Goal: Task Accomplishment & Management: Manage account settings

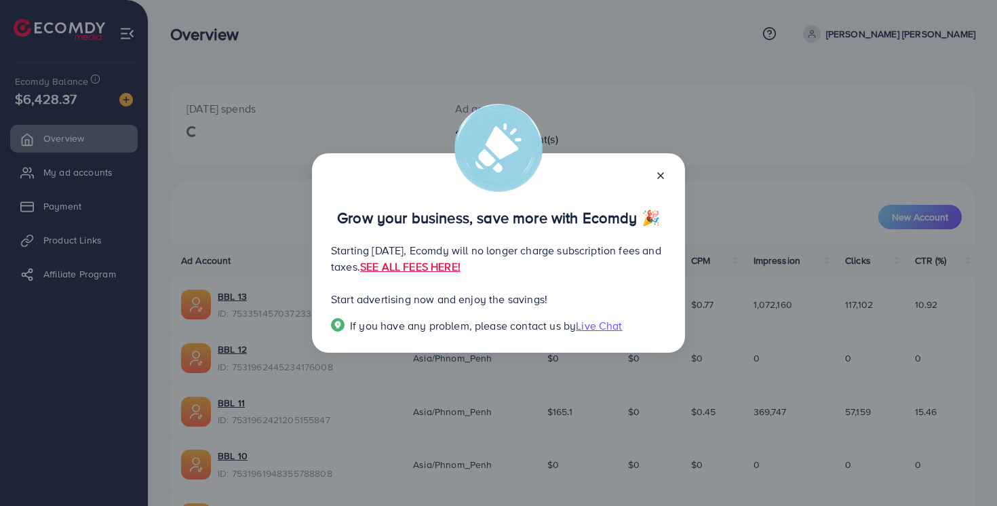
click at [662, 174] on line at bounding box center [660, 175] width 5 height 5
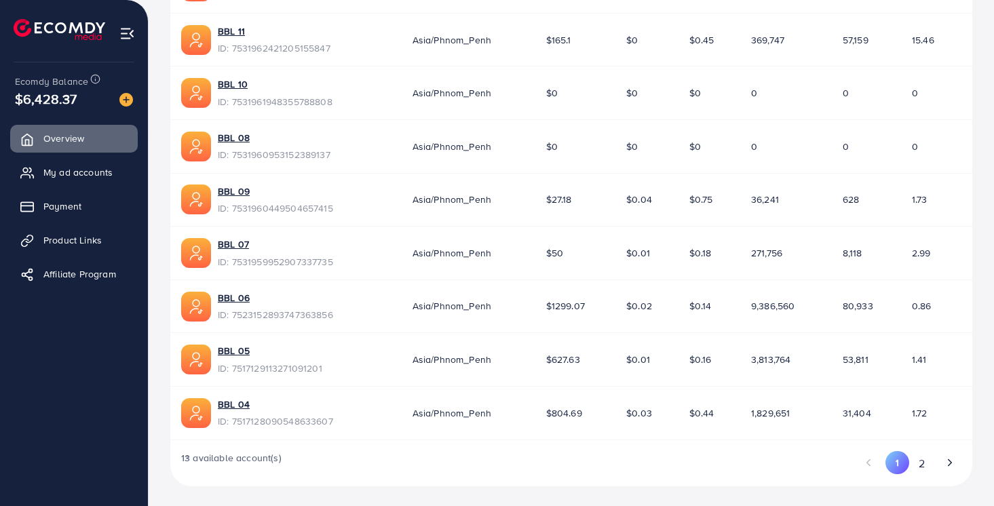
scroll to position [374, 0]
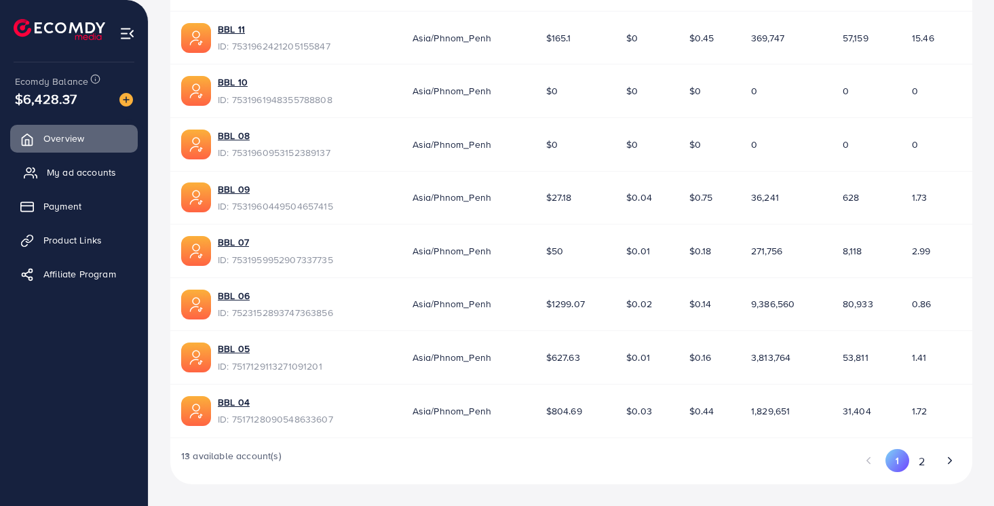
click at [81, 179] on span "My ad accounts" at bounding box center [81, 173] width 69 height 14
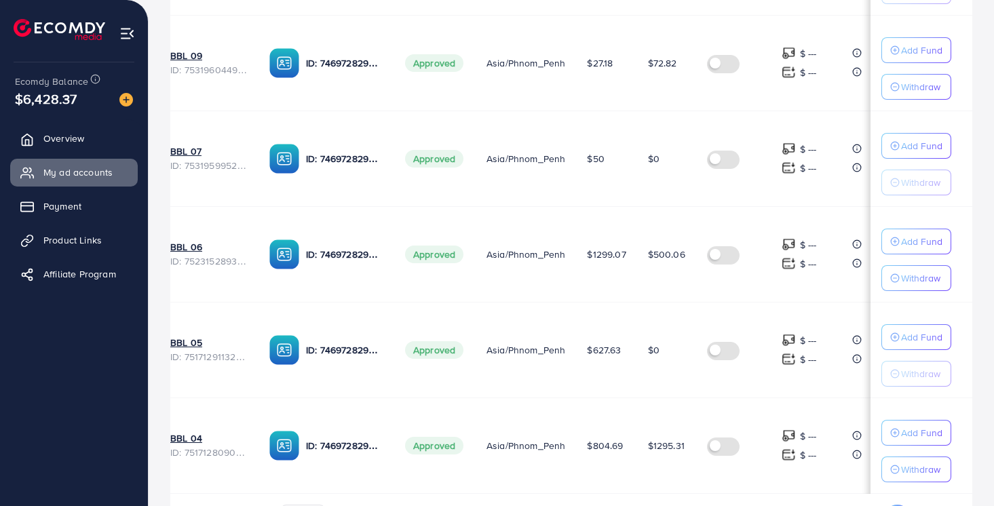
scroll to position [0, 49]
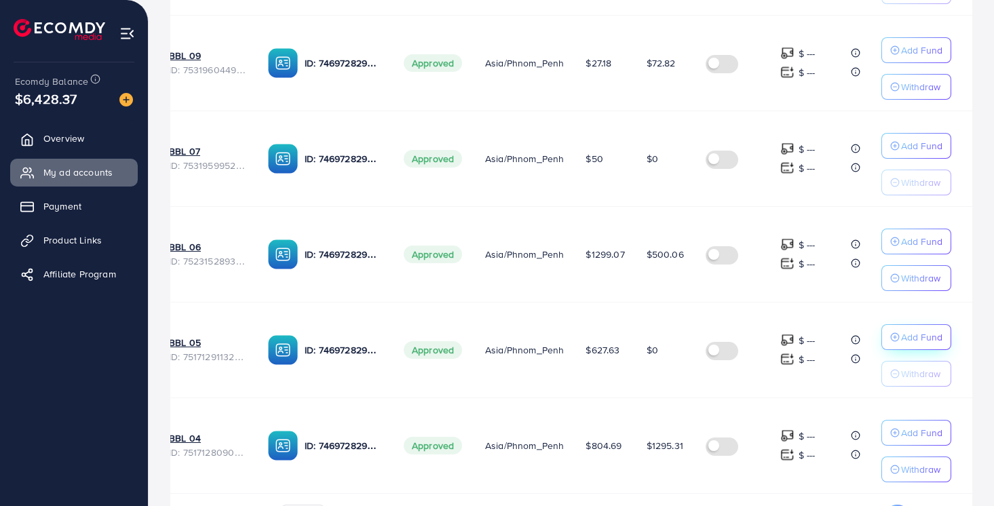
click at [930, 336] on p "Add Fund" at bounding box center [921, 337] width 41 height 16
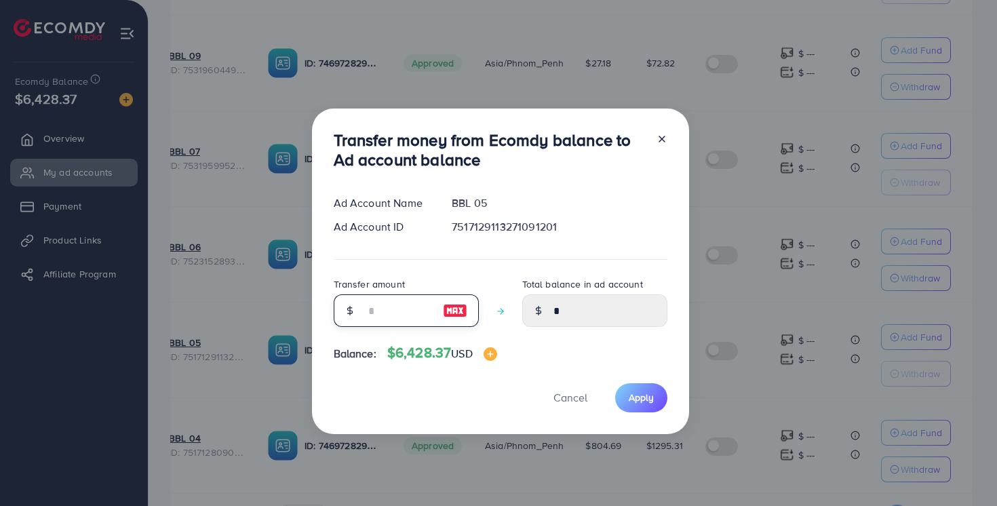
click at [407, 307] on input "number" at bounding box center [399, 310] width 68 height 33
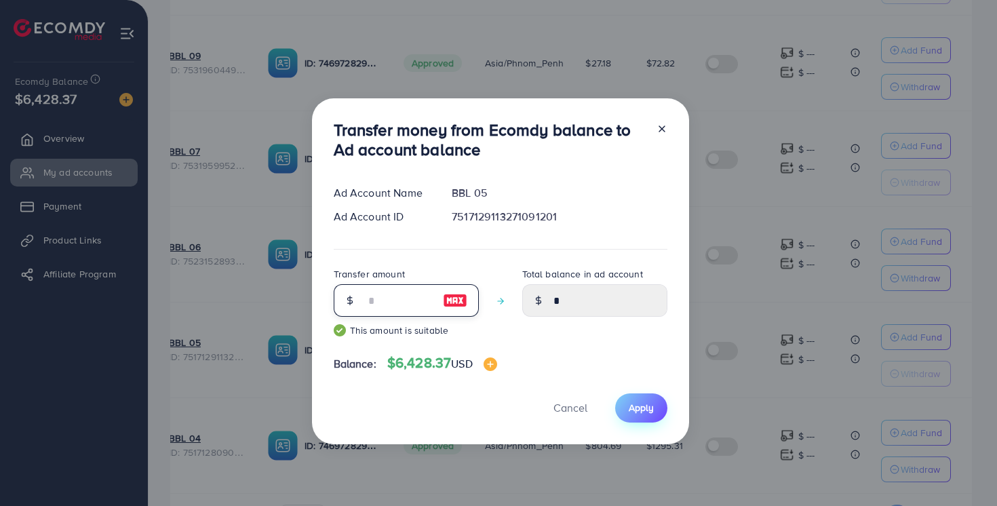
type input "****"
click at [627, 400] on button "Apply" at bounding box center [641, 408] width 52 height 29
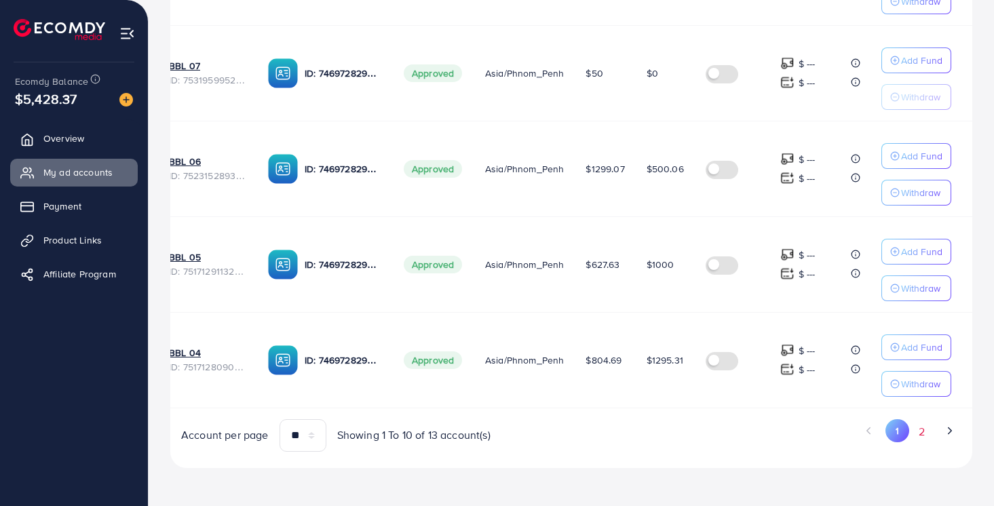
click at [923, 432] on button "2" at bounding box center [921, 431] width 24 height 25
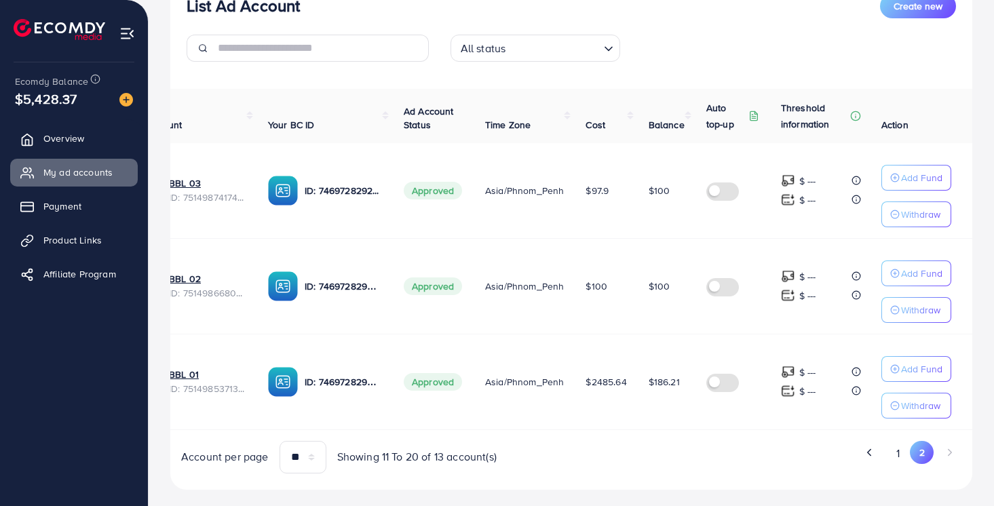
scroll to position [210, 0]
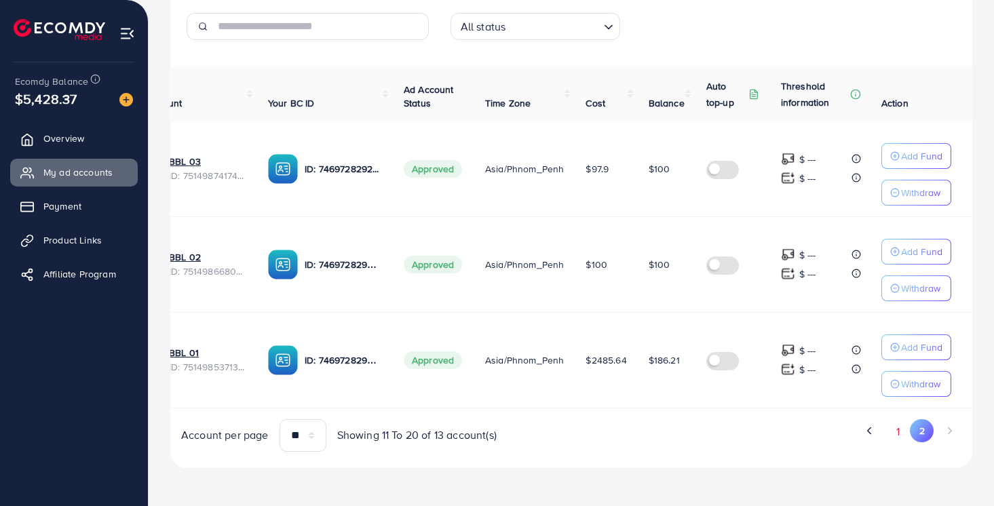
click at [891, 429] on button "1" at bounding box center [898, 431] width 24 height 25
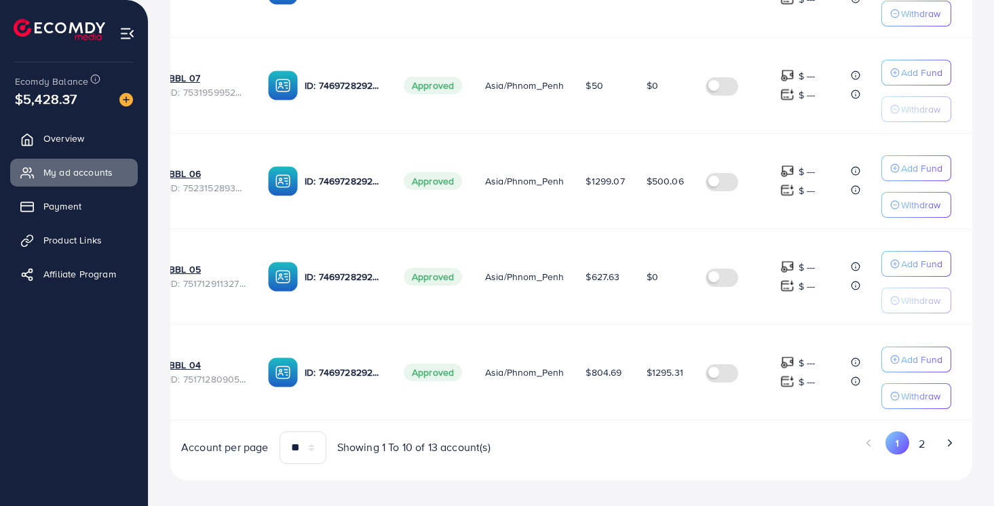
scroll to position [879, 0]
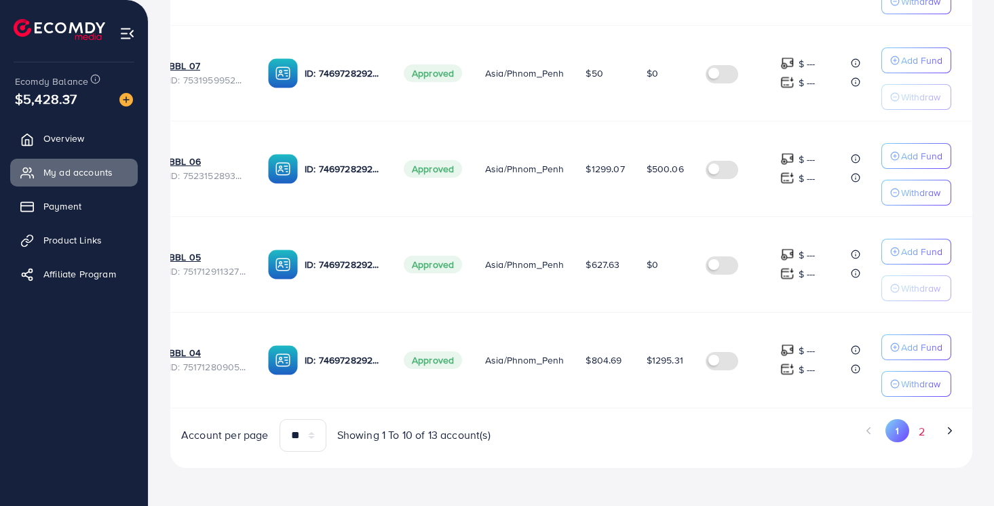
click at [918, 428] on button "2" at bounding box center [921, 431] width 24 height 25
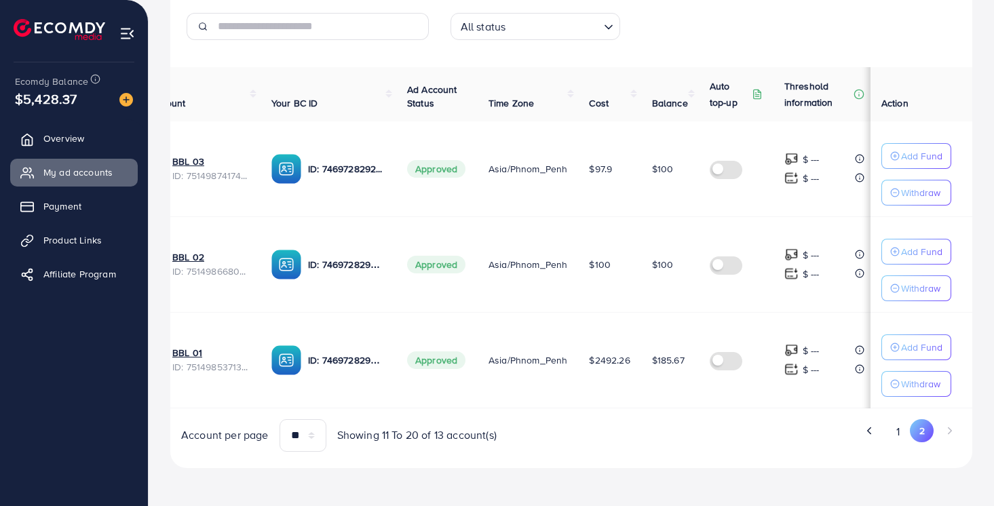
scroll to position [0, 50]
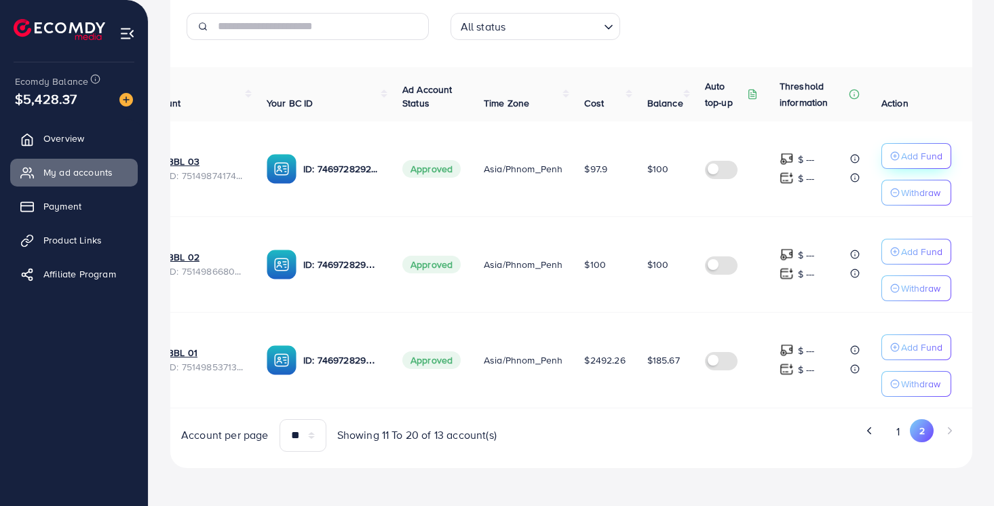
click at [909, 151] on p "Add Fund" at bounding box center [921, 156] width 41 height 16
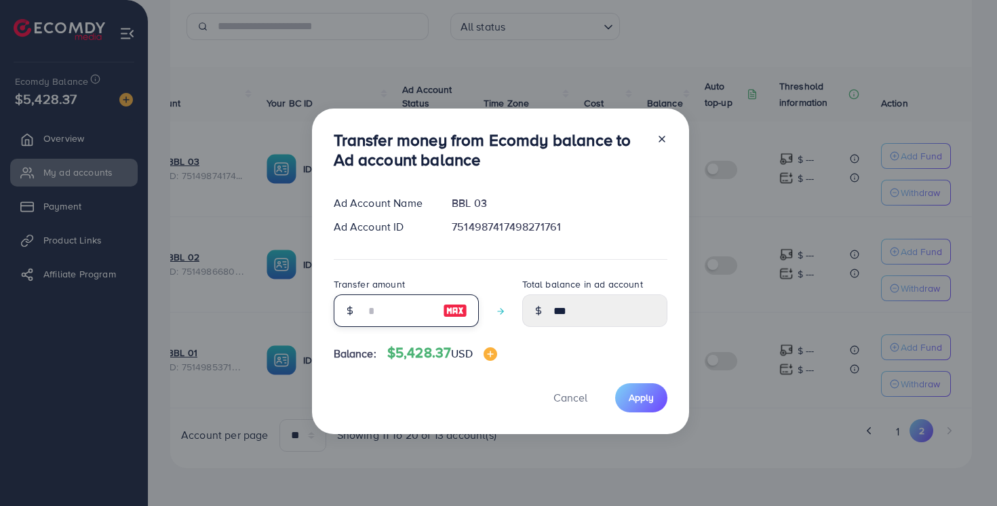
click at [417, 312] on input "number" at bounding box center [399, 310] width 68 height 33
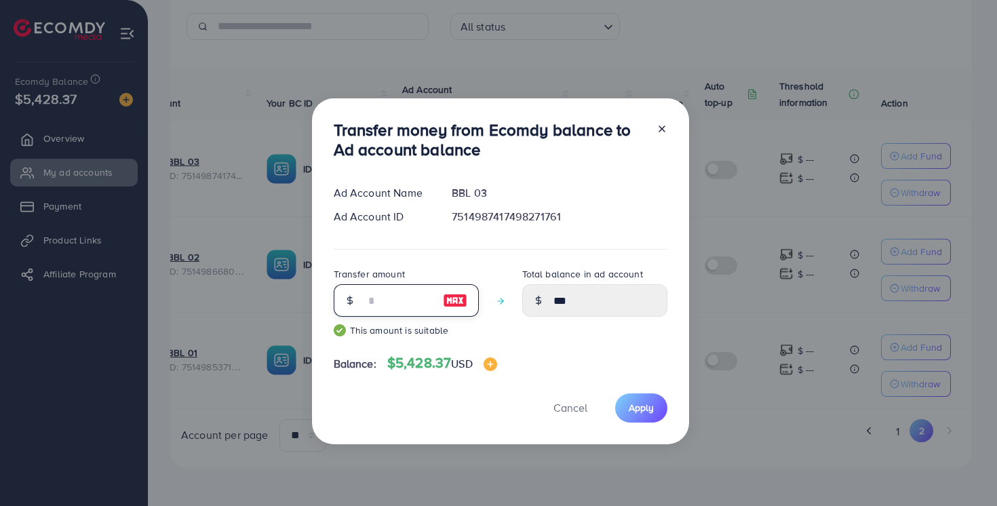
type input "****"
click at [557, 362] on div "Balance: $5,428.37 USD" at bounding box center [501, 366] width 334 height 22
click at [649, 407] on span "Apply" at bounding box center [641, 408] width 25 height 14
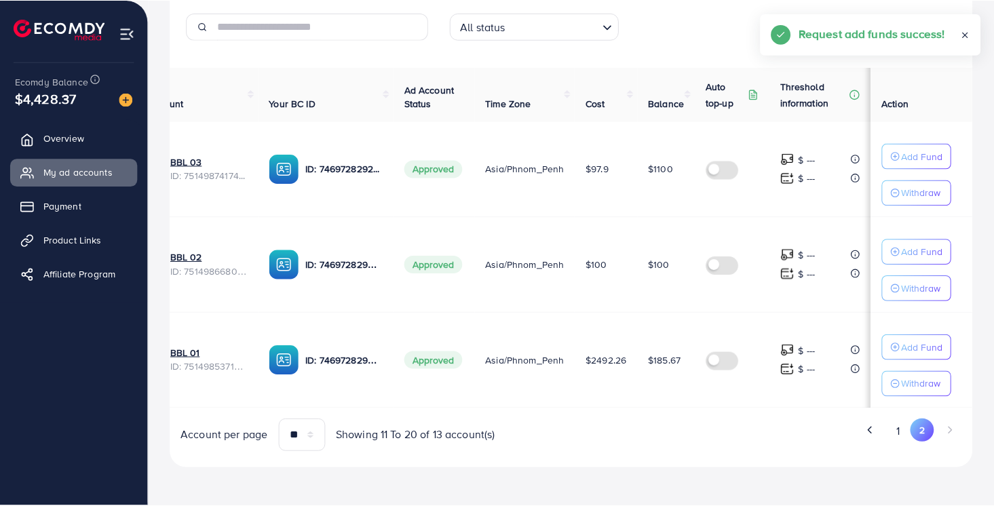
scroll to position [0, 47]
